Goal: Information Seeking & Learning: Learn about a topic

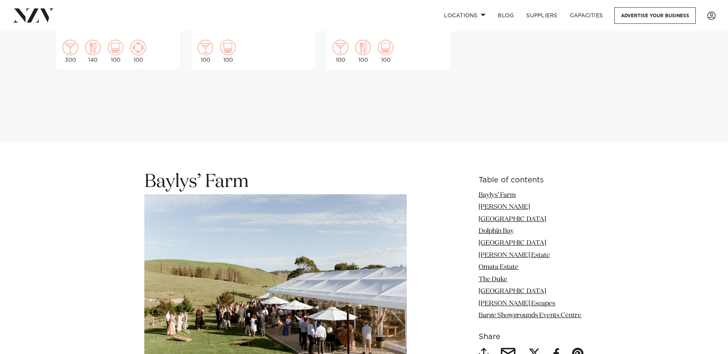
scroll to position [921, 0]
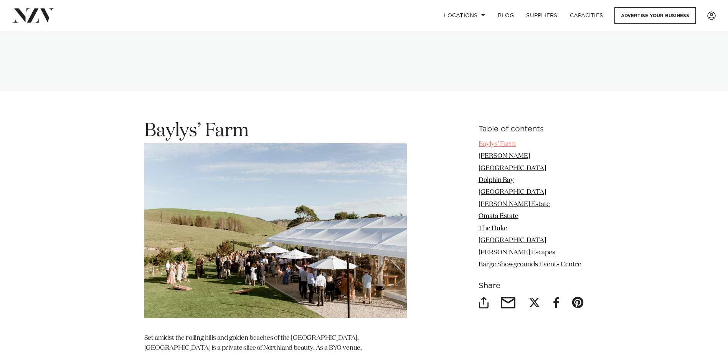
click at [507, 141] on link "Baylys’ Farm" at bounding box center [496, 144] width 37 height 7
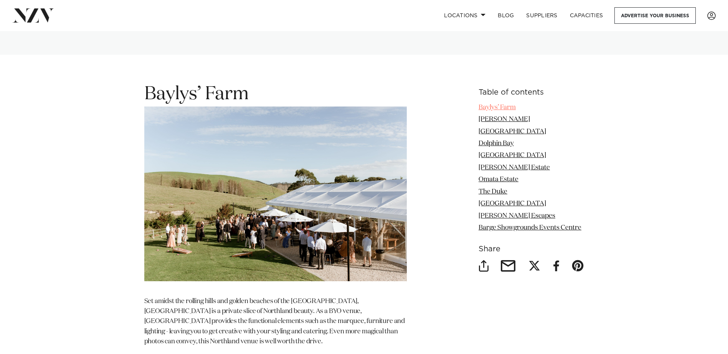
scroll to position [989, 0]
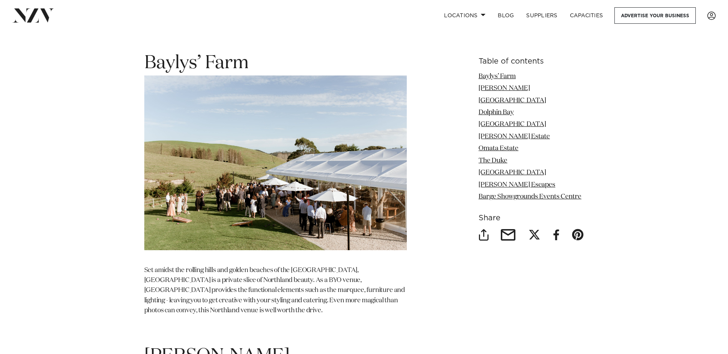
click at [292, 162] on img at bounding box center [275, 163] width 262 height 175
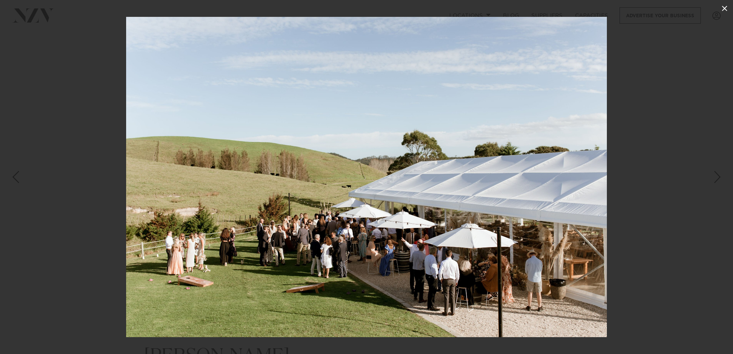
click at [722, 8] on icon at bounding box center [724, 8] width 9 height 9
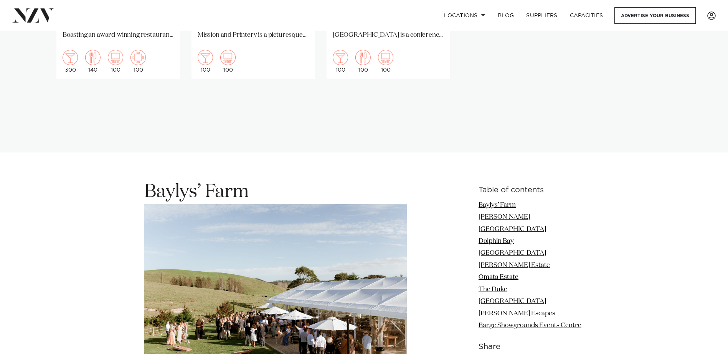
scroll to position [835, 0]
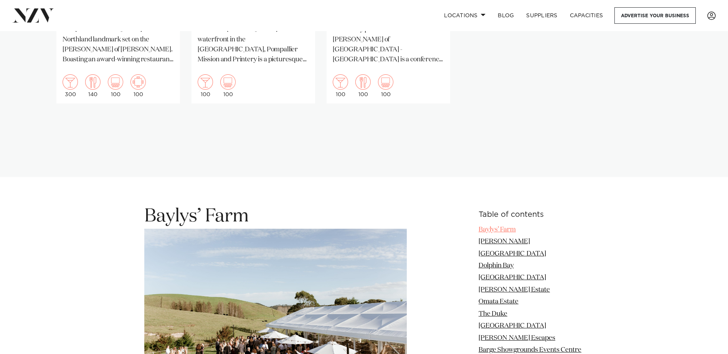
click at [497, 227] on link "Baylys’ Farm" at bounding box center [496, 230] width 37 height 7
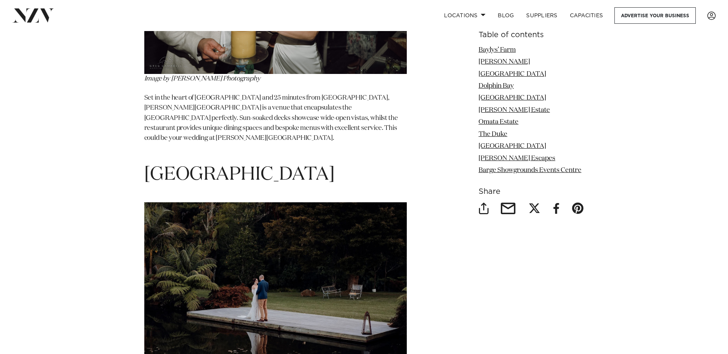
scroll to position [1487, 0]
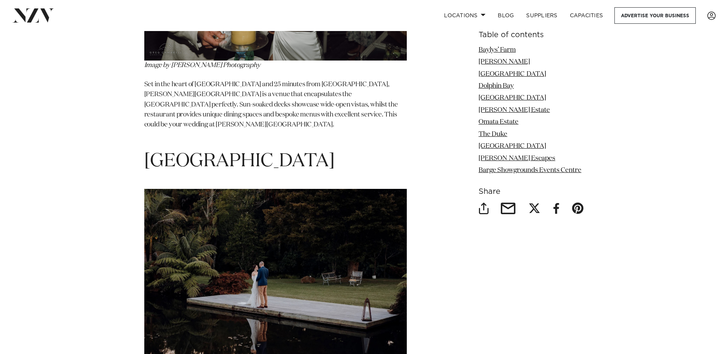
drag, startPoint x: 145, startPoint y: 126, endPoint x: 308, endPoint y: 127, distance: 162.3
click at [308, 150] on h1 "[GEOGRAPHIC_DATA]" at bounding box center [275, 162] width 262 height 24
drag, startPoint x: 308, startPoint y: 127, endPoint x: 291, endPoint y: 130, distance: 16.7
copy h1 "[GEOGRAPHIC_DATA]"
